Goal: Navigation & Orientation: Find specific page/section

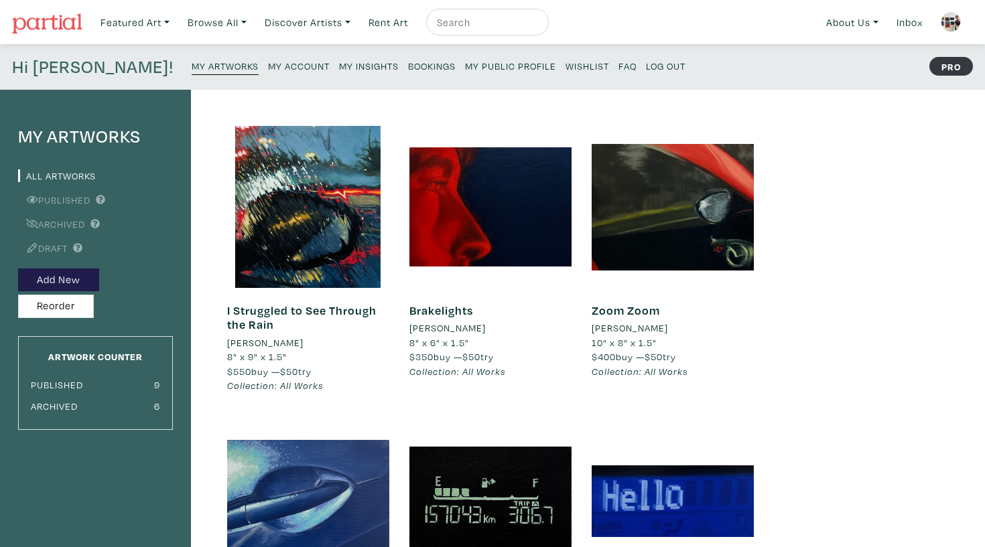
click at [339, 66] on small "My Insights" at bounding box center [369, 66] width 60 height 13
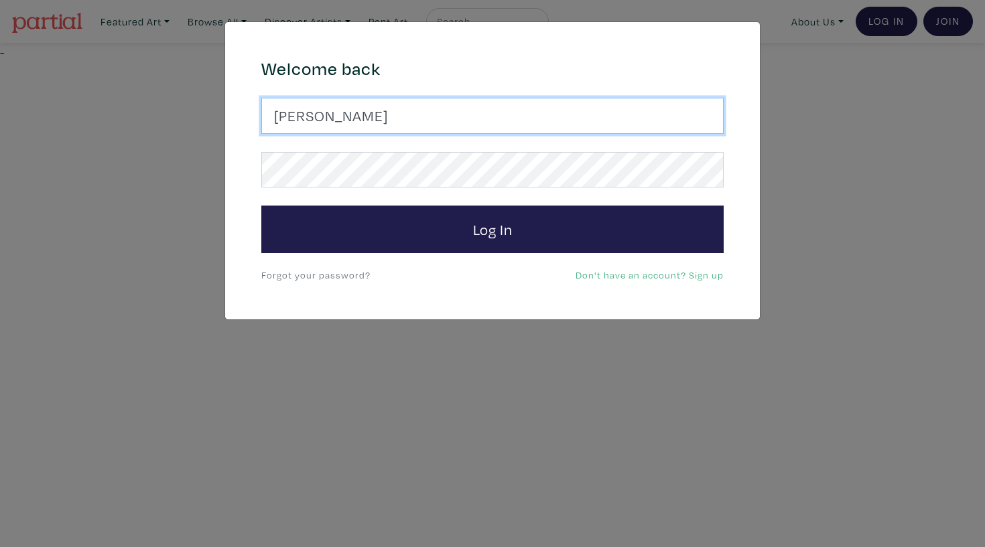
type input "haleyelizabethmeyer@gmail.com"
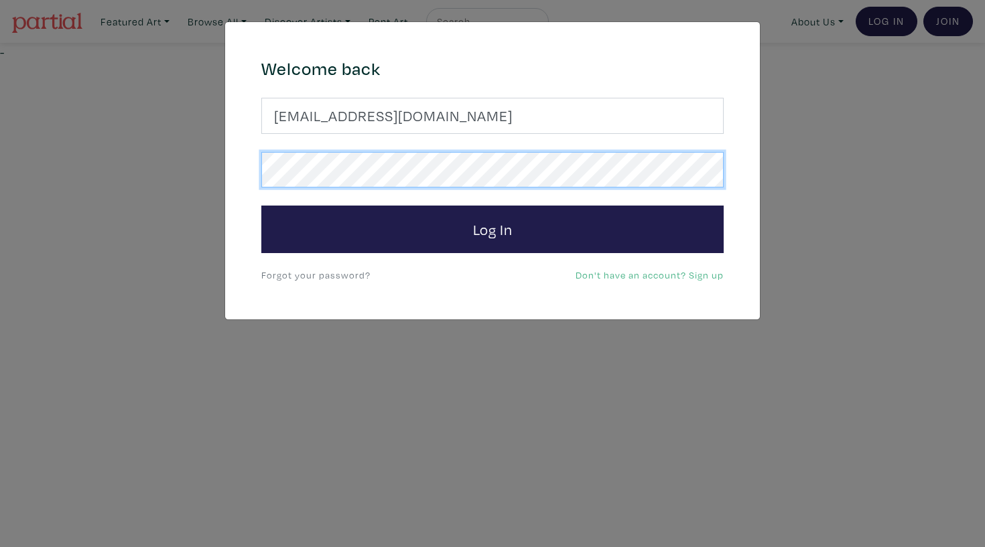
click at [492, 228] on button "Log In" at bounding box center [492, 230] width 462 height 48
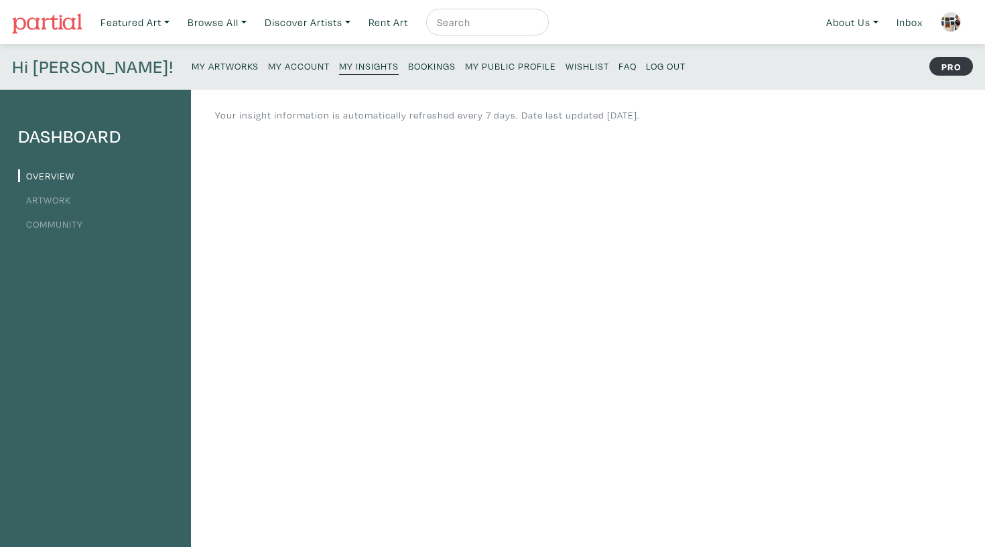
click at [408, 69] on small "Bookings" at bounding box center [432, 66] width 48 height 13
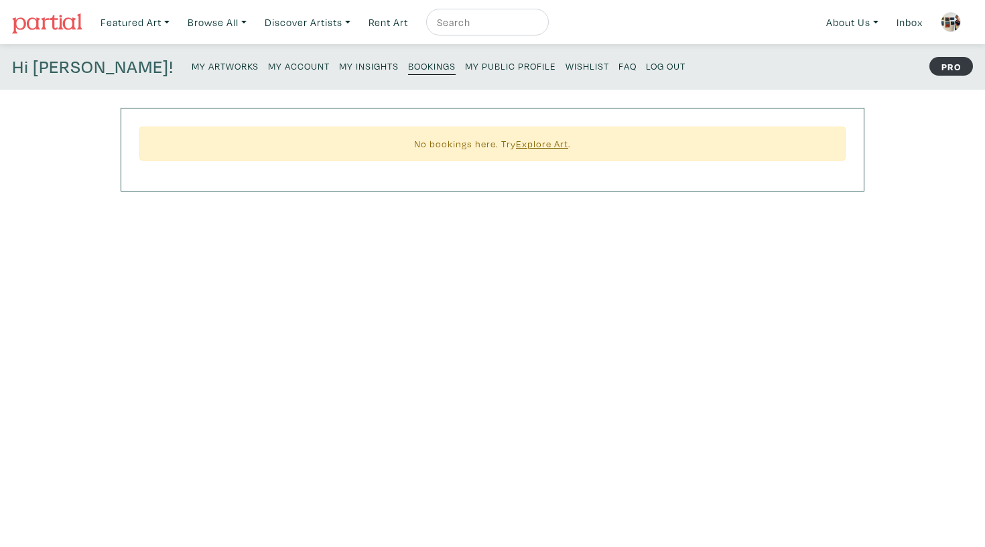
click at [465, 69] on small "My Public Profile" at bounding box center [510, 66] width 91 height 13
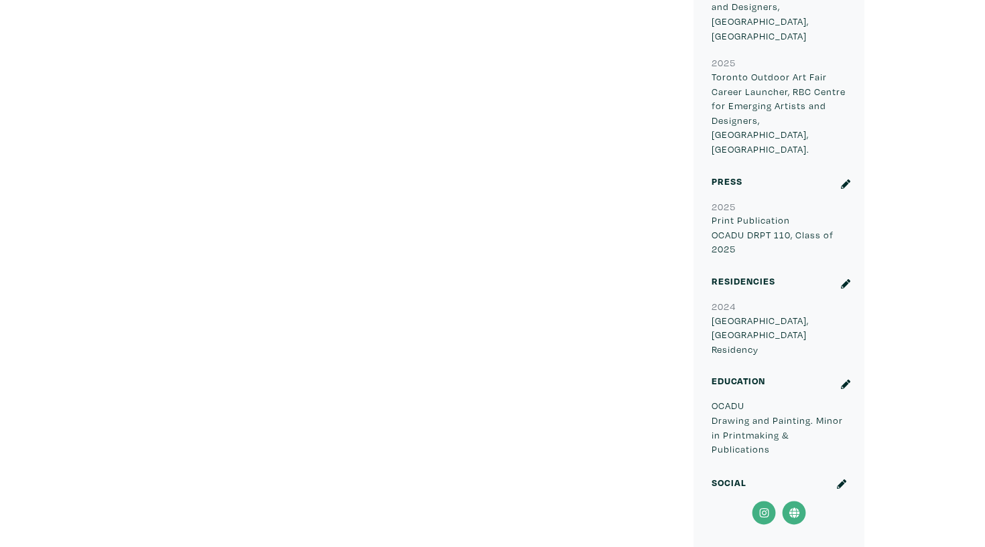
scroll to position [1707, 0]
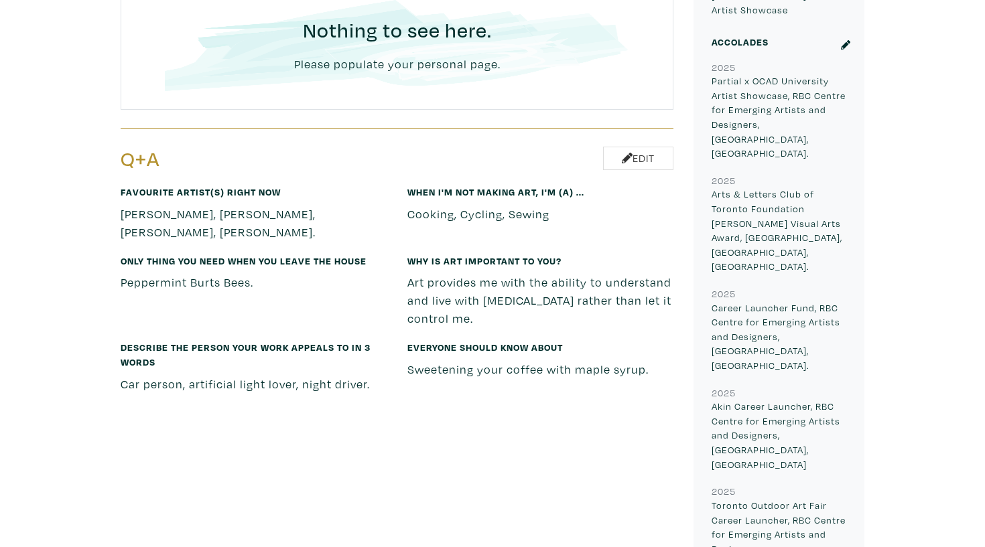
click at [566, 184] on div "When I'm not making art, I'm (a) ... Cooking, Cycling, Sewing" at bounding box center [540, 218] width 287 height 69
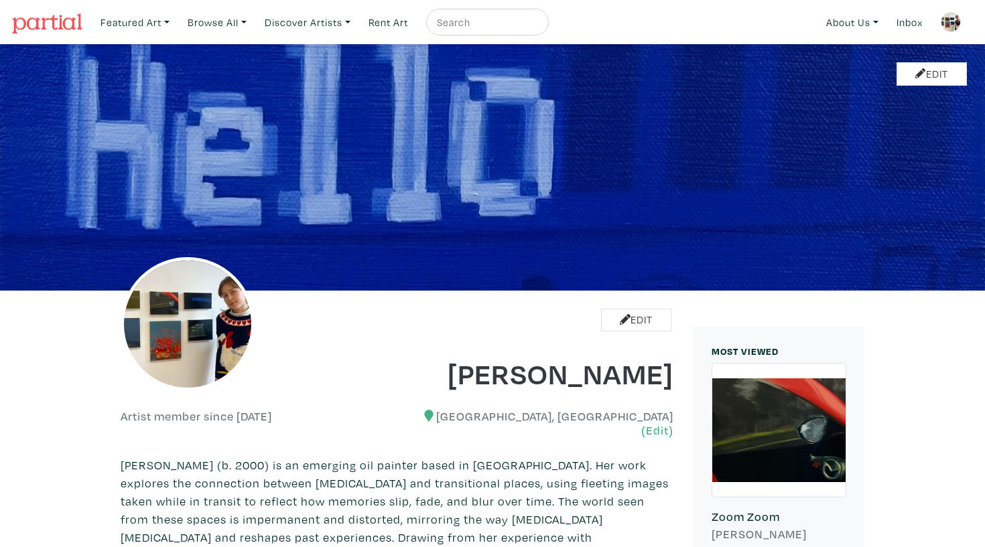
scroll to position [0, 0]
